Goal: Go to known website: Go to known website

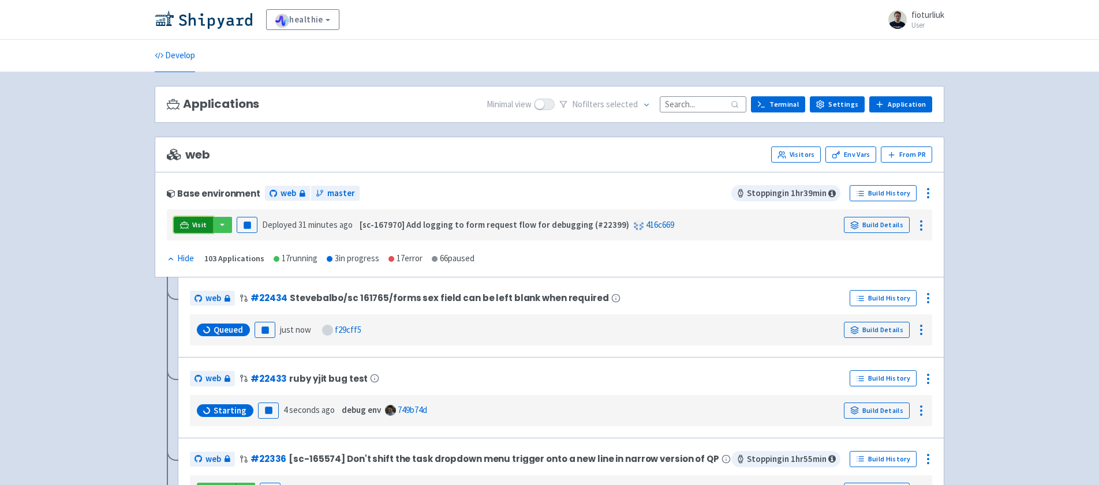
click at [186, 224] on icon at bounding box center [184, 225] width 9 height 9
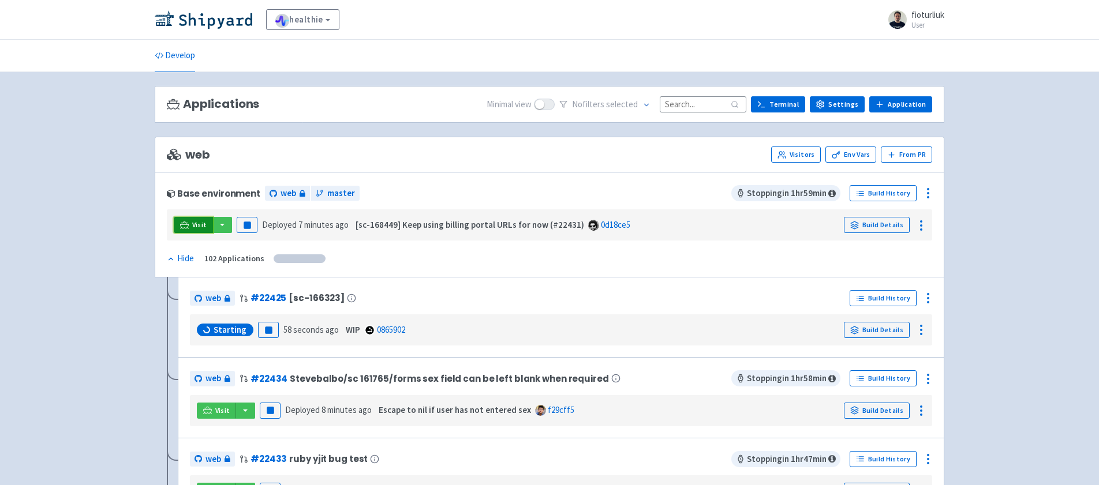
click at [189, 229] on link "Visit" at bounding box center [193, 225] width 39 height 16
